Goal: Task Accomplishment & Management: Use online tool/utility

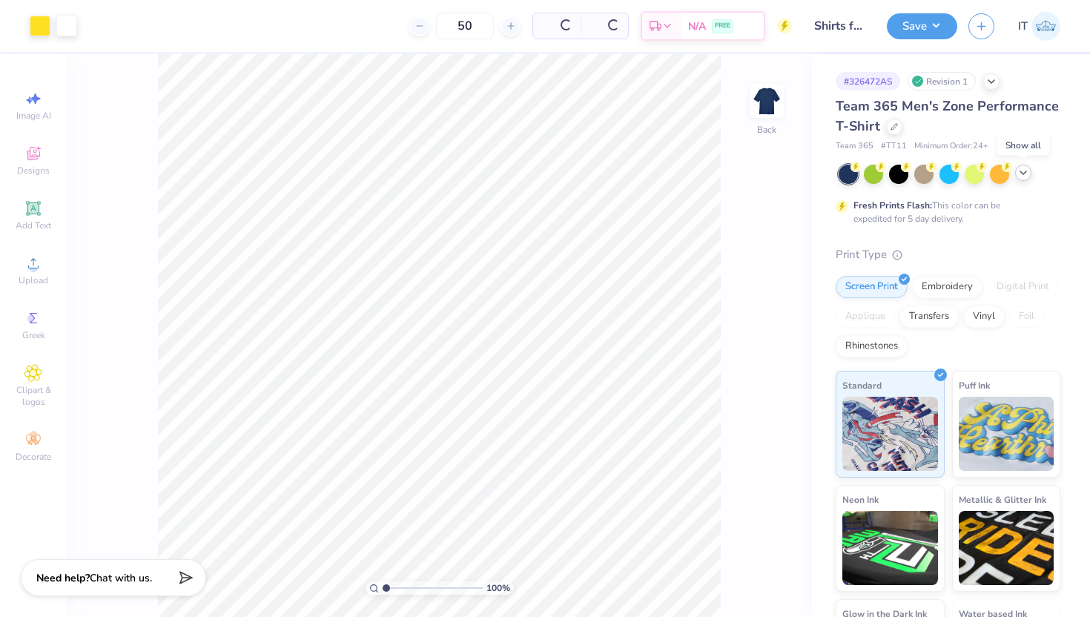
click at [1026, 176] on icon at bounding box center [1024, 173] width 12 height 12
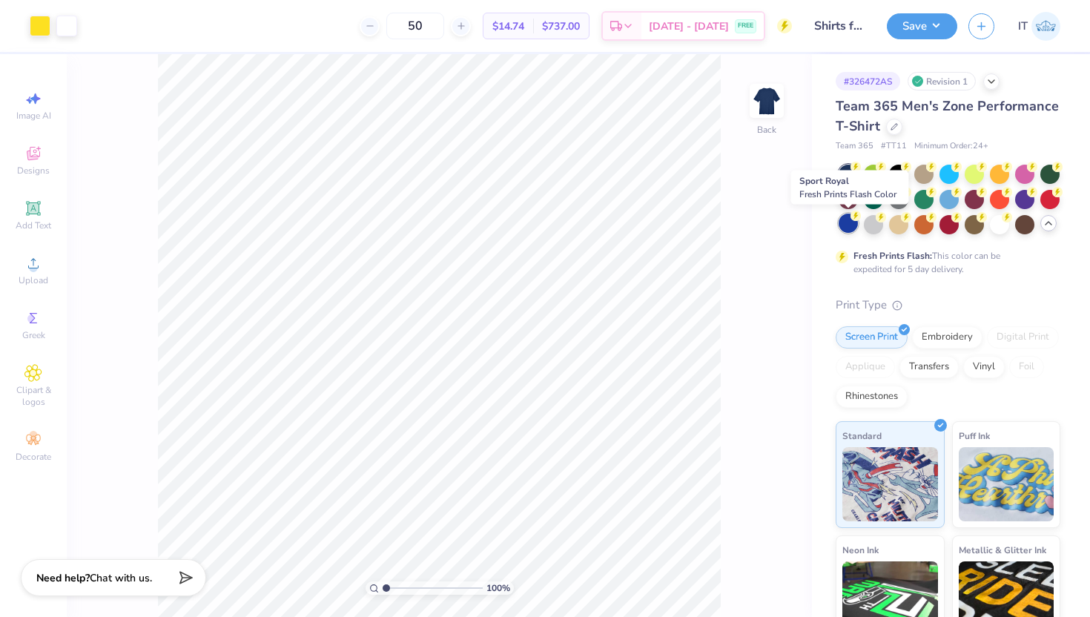
click at [849, 222] on div at bounding box center [848, 223] width 19 height 19
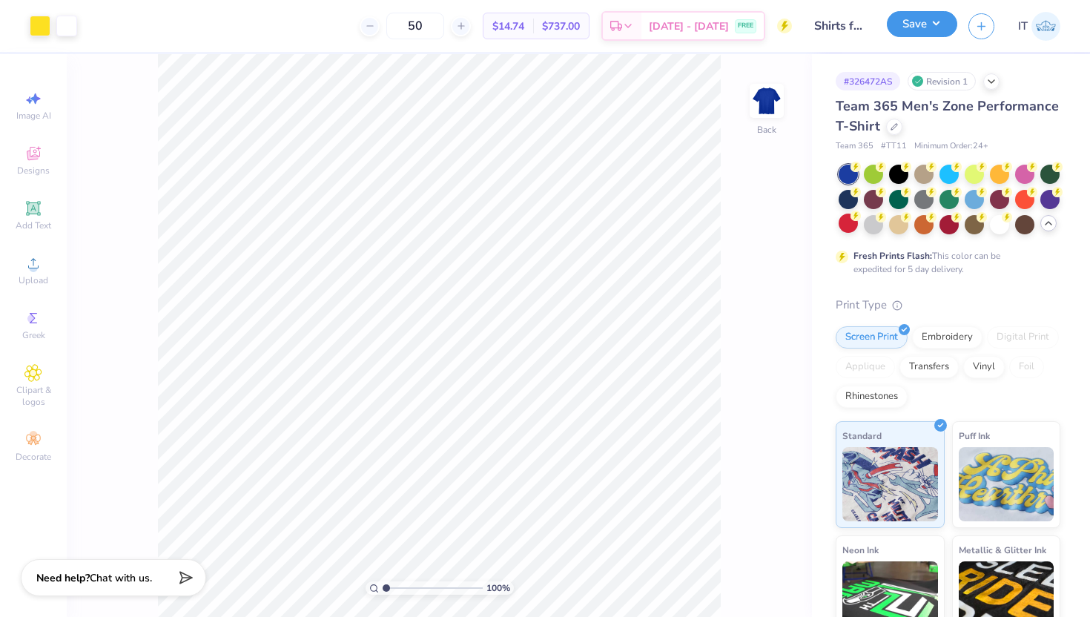
click at [936, 22] on button "Save" at bounding box center [922, 24] width 70 height 26
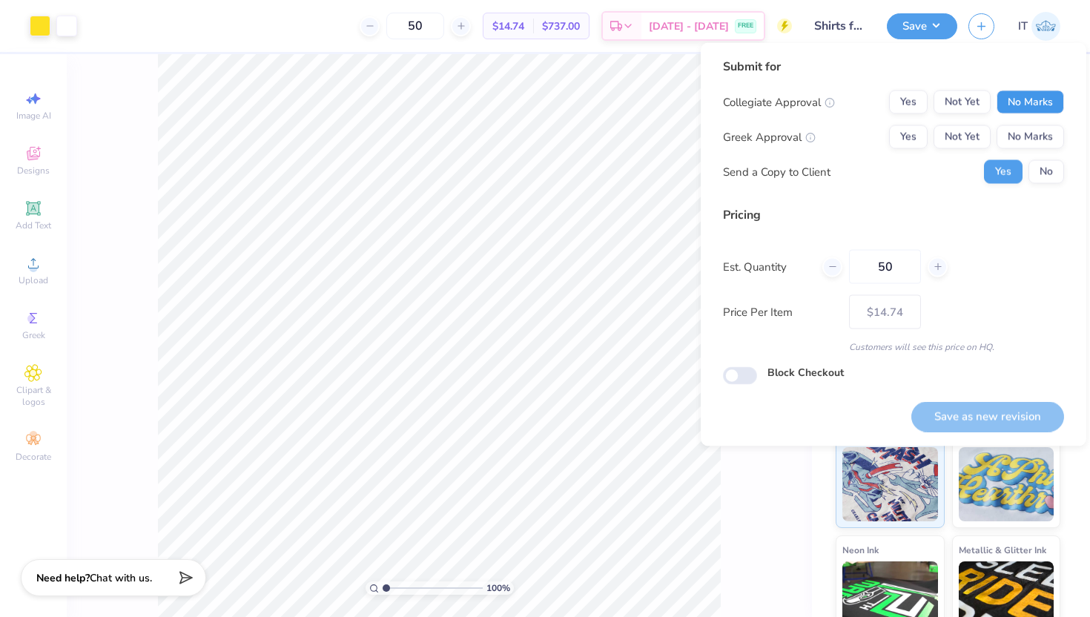
click at [1056, 98] on button "No Marks" at bounding box center [1030, 102] width 67 height 24
click at [1047, 149] on div "Collegiate Approval Yes Not Yet No Marks Greek Approval Yes Not Yet No Marks Se…" at bounding box center [893, 136] width 341 height 93
click at [1039, 146] on button "No Marks" at bounding box center [1030, 137] width 67 height 24
click at [1047, 165] on button "No" at bounding box center [1047, 172] width 36 height 24
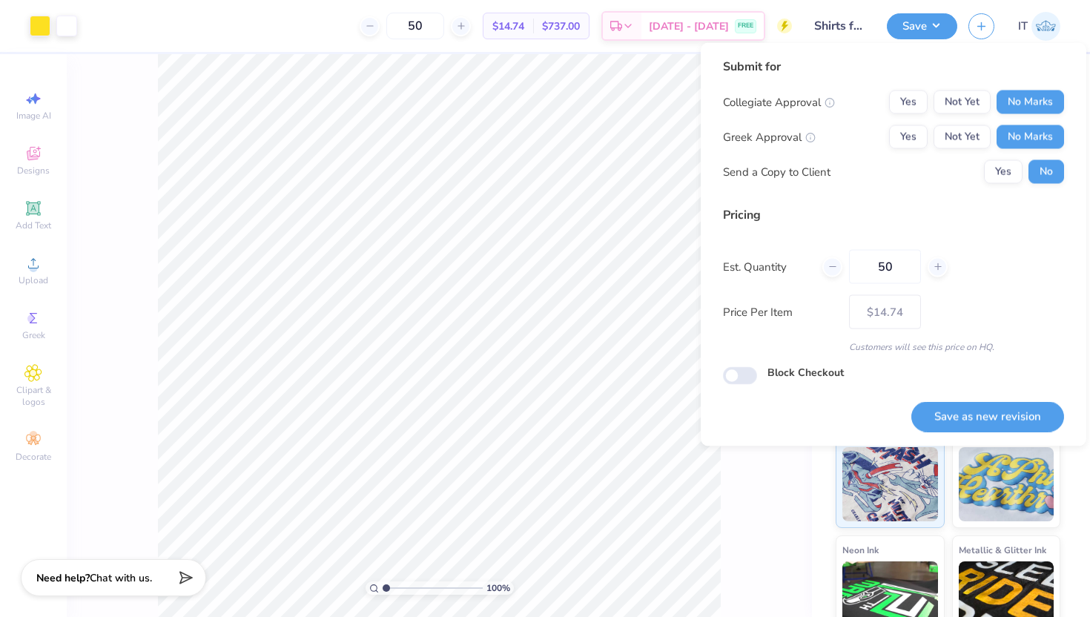
click at [975, 397] on div "Save as new revision" at bounding box center [988, 408] width 153 height 47
click at [987, 424] on button "Save as new revision" at bounding box center [988, 416] width 153 height 30
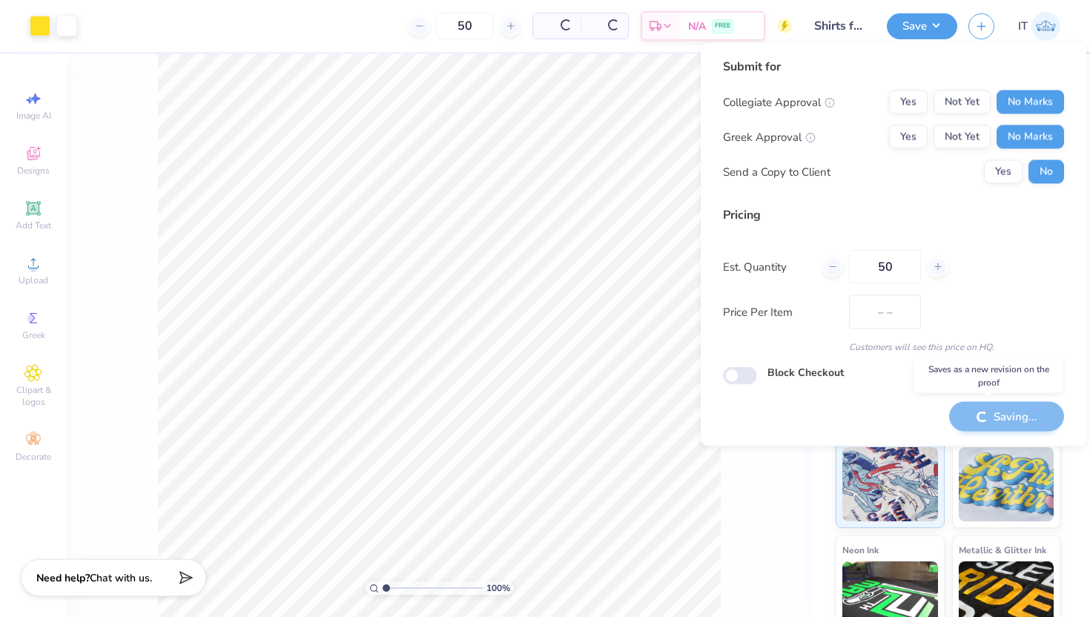
type input "$14.74"
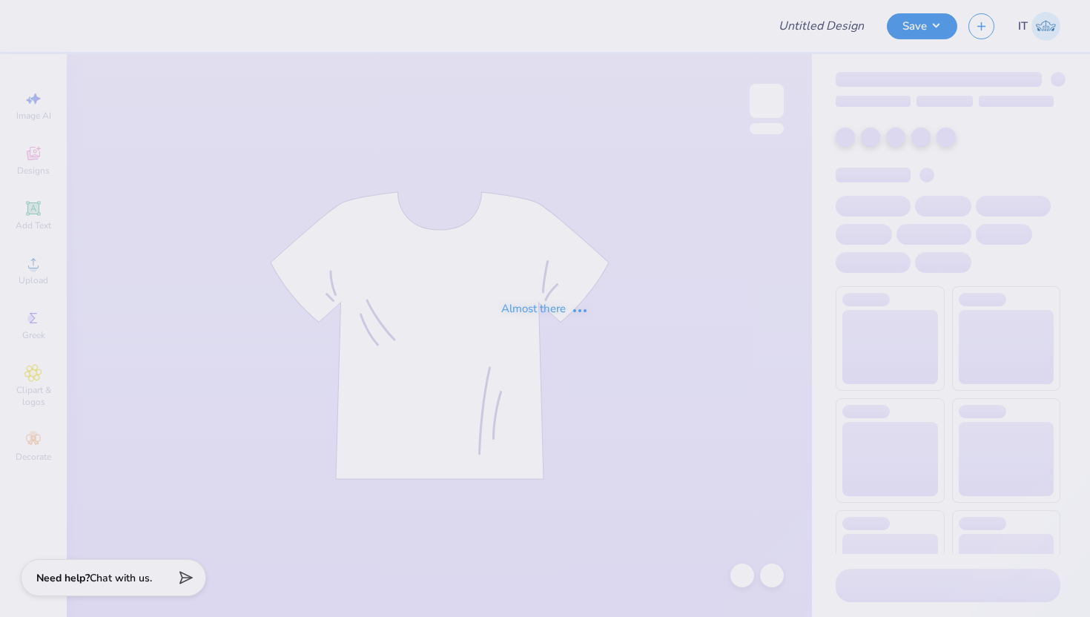
type input "Shirts for American Power Electrical Supplies"
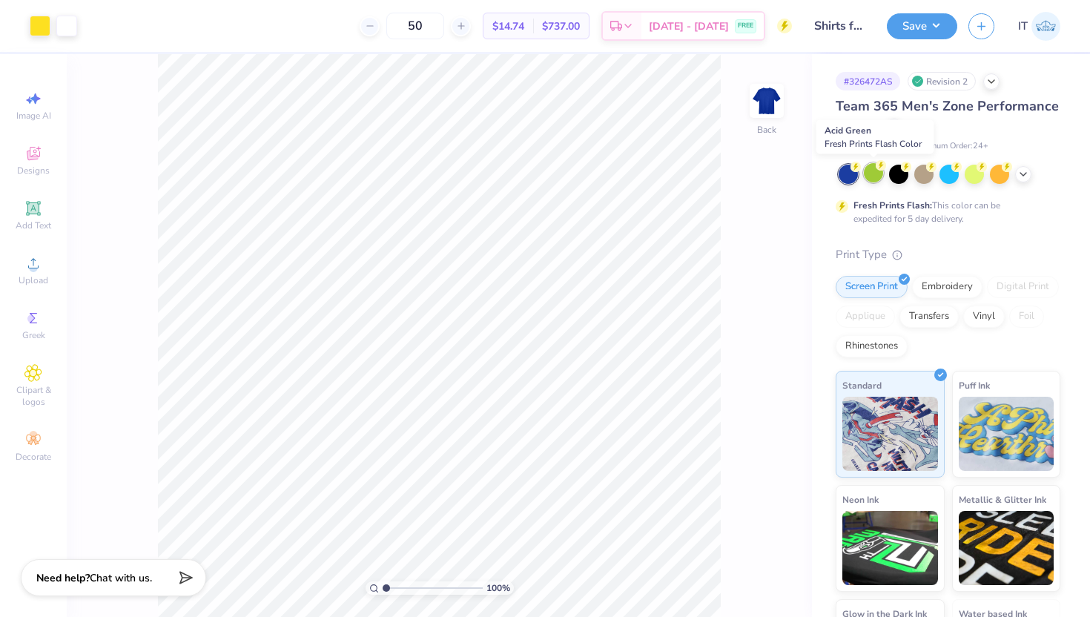
click at [876, 171] on div at bounding box center [873, 172] width 19 height 19
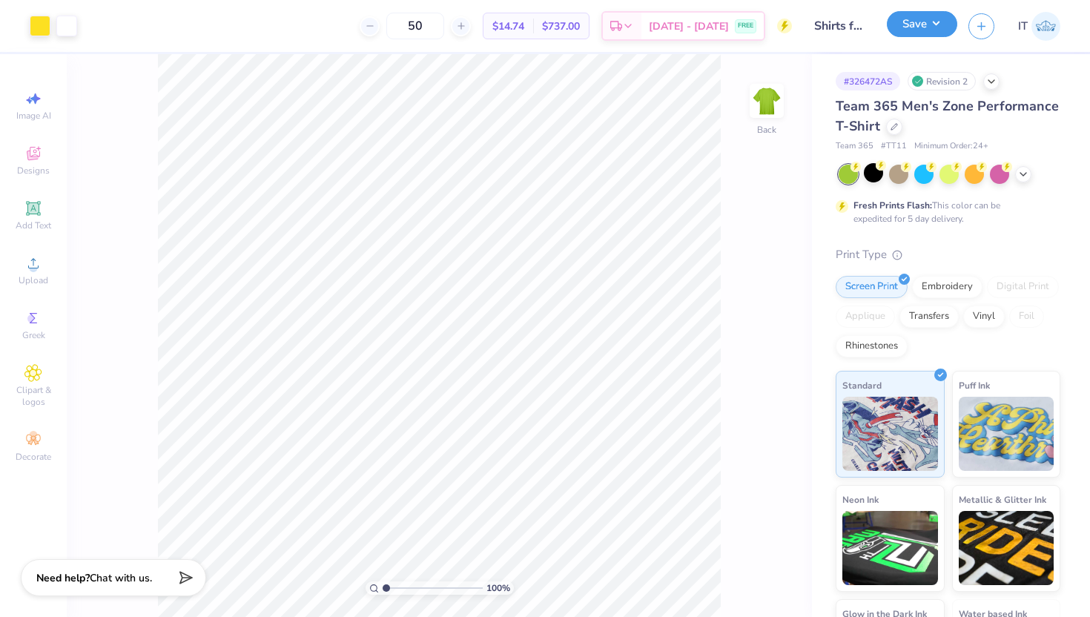
click at [912, 32] on button "Save" at bounding box center [922, 24] width 70 height 26
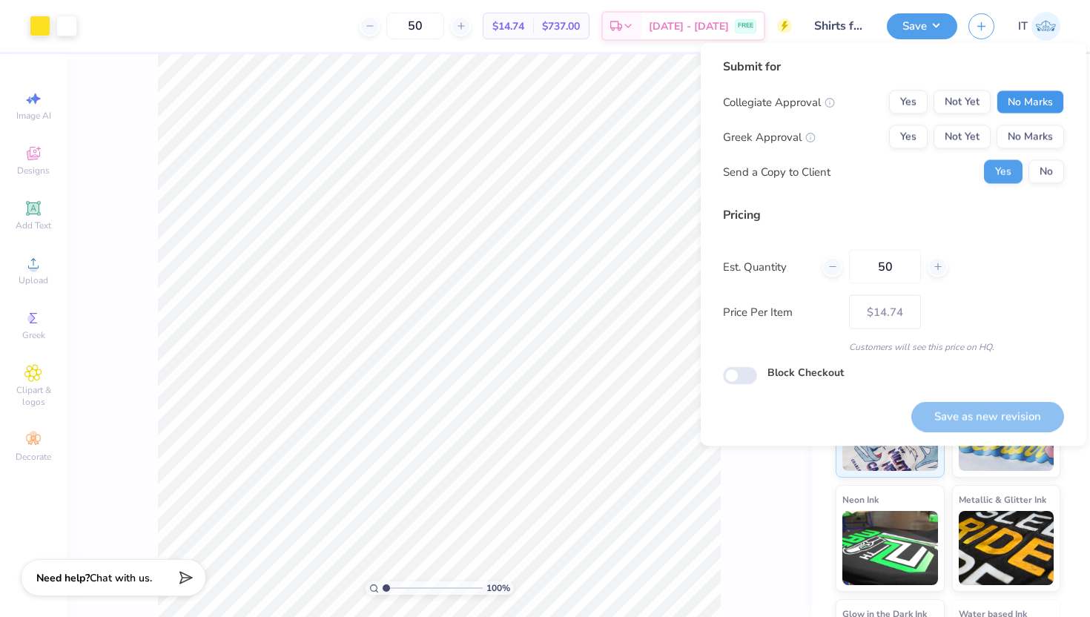
click at [1022, 107] on button "No Marks" at bounding box center [1030, 102] width 67 height 24
click at [1031, 129] on button "No Marks" at bounding box center [1030, 137] width 67 height 24
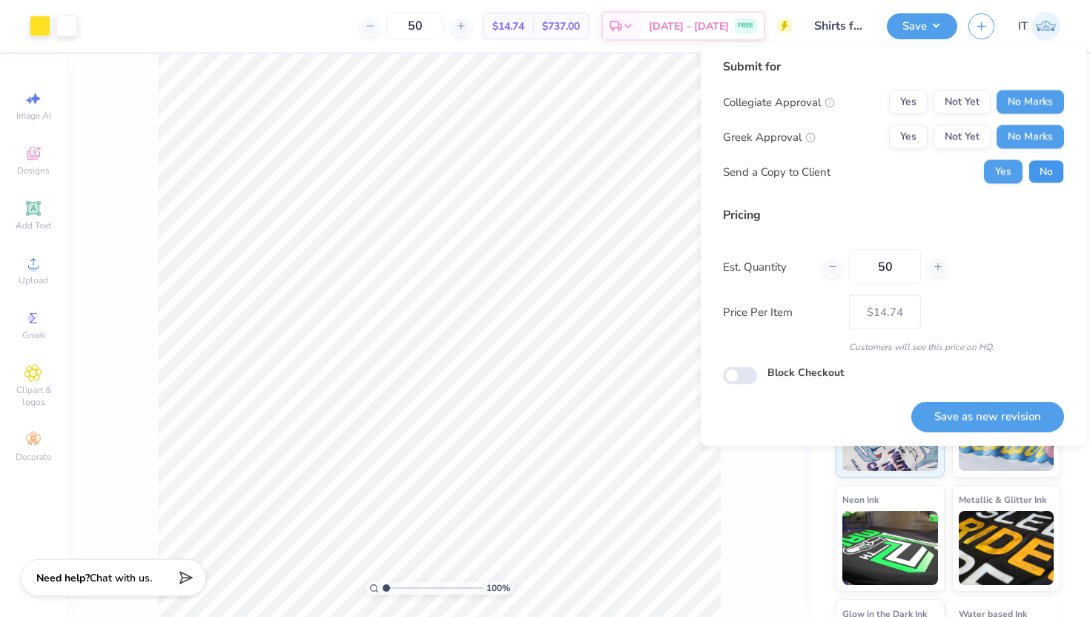
click at [1047, 174] on button "No" at bounding box center [1047, 172] width 36 height 24
click at [967, 411] on button "Save as new revision" at bounding box center [988, 416] width 153 height 30
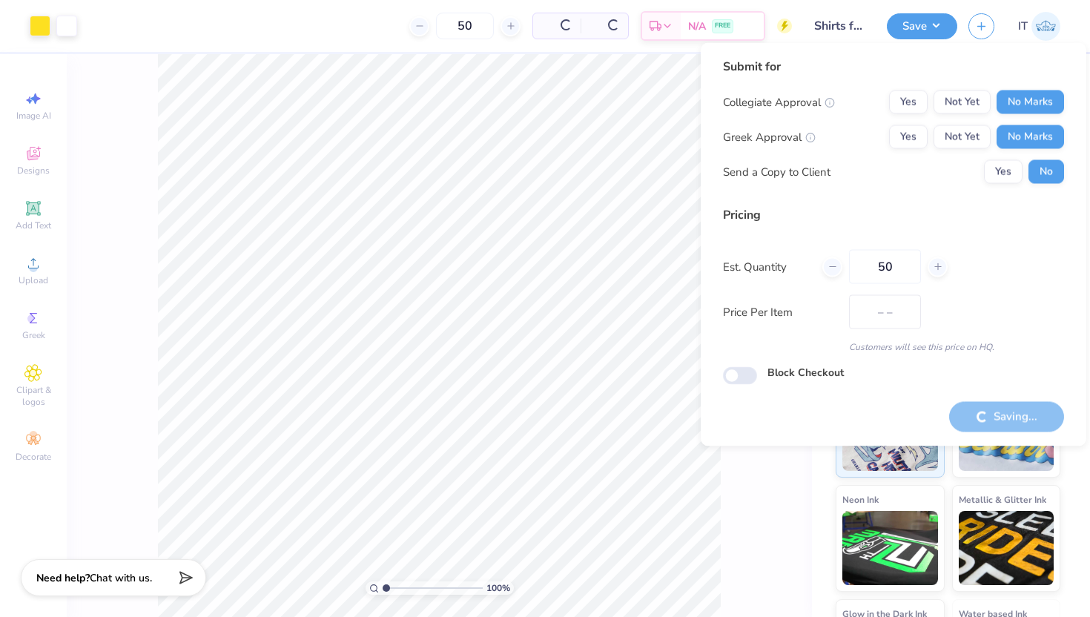
type input "$14.74"
